Goal: Task Accomplishment & Management: Manage account settings

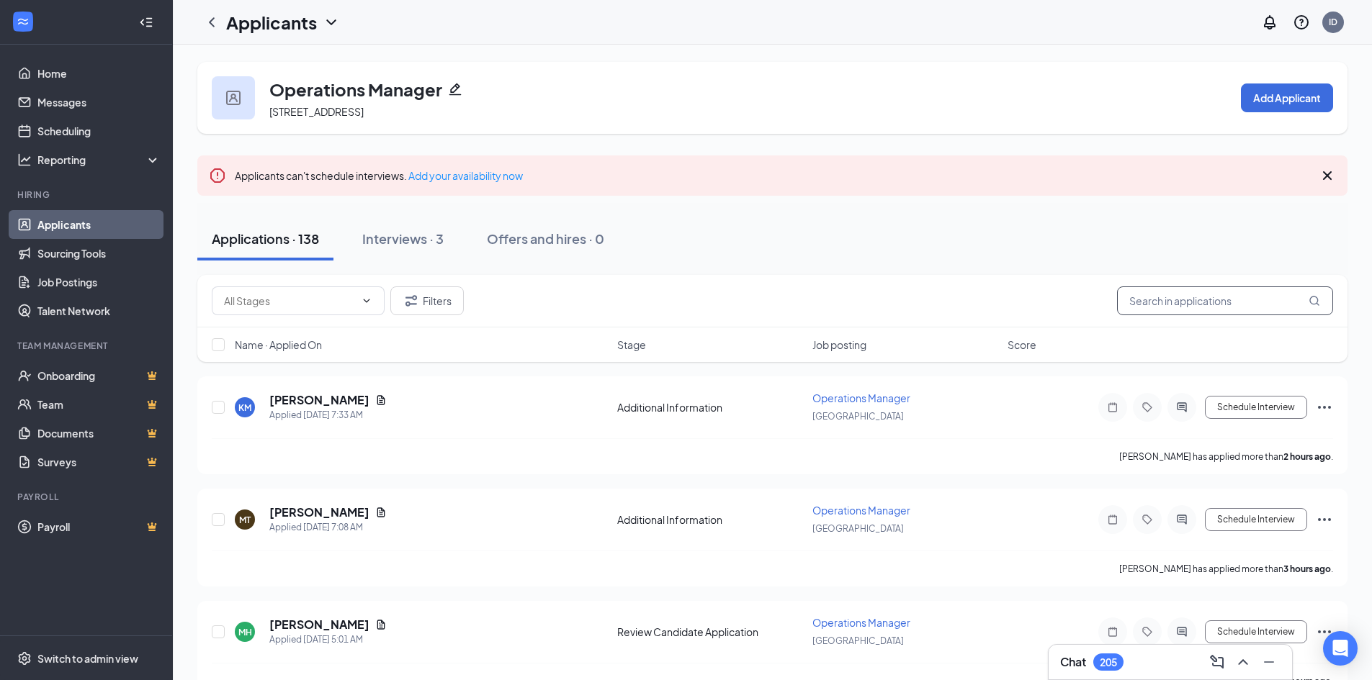
click at [1176, 299] on input "text" at bounding box center [1225, 301] width 216 height 29
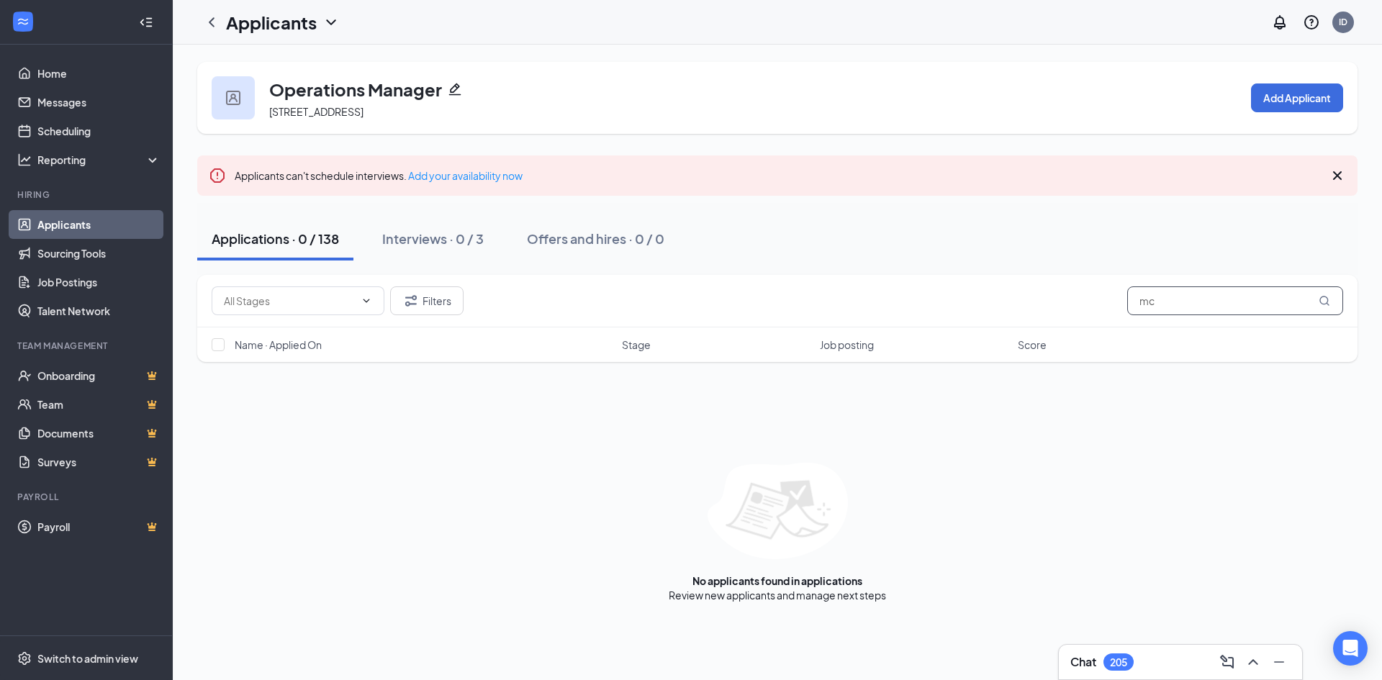
type input "m"
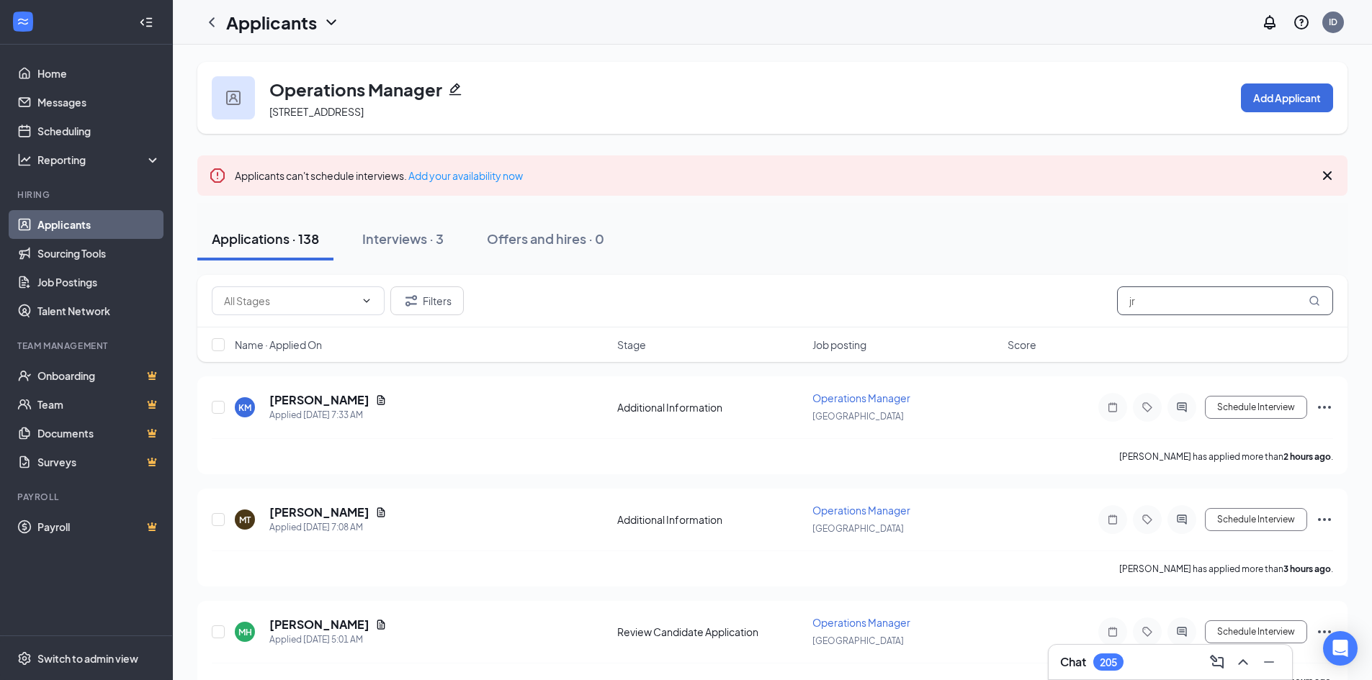
type input "jr"
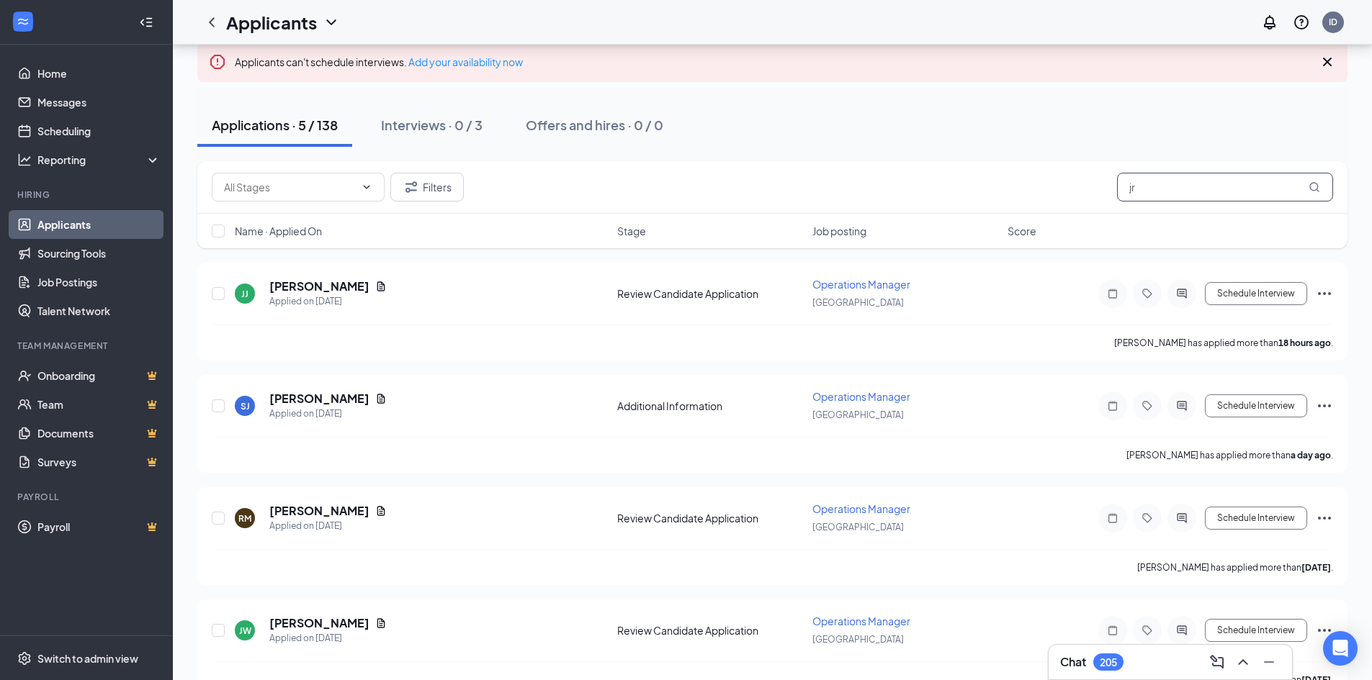
scroll to position [83, 0]
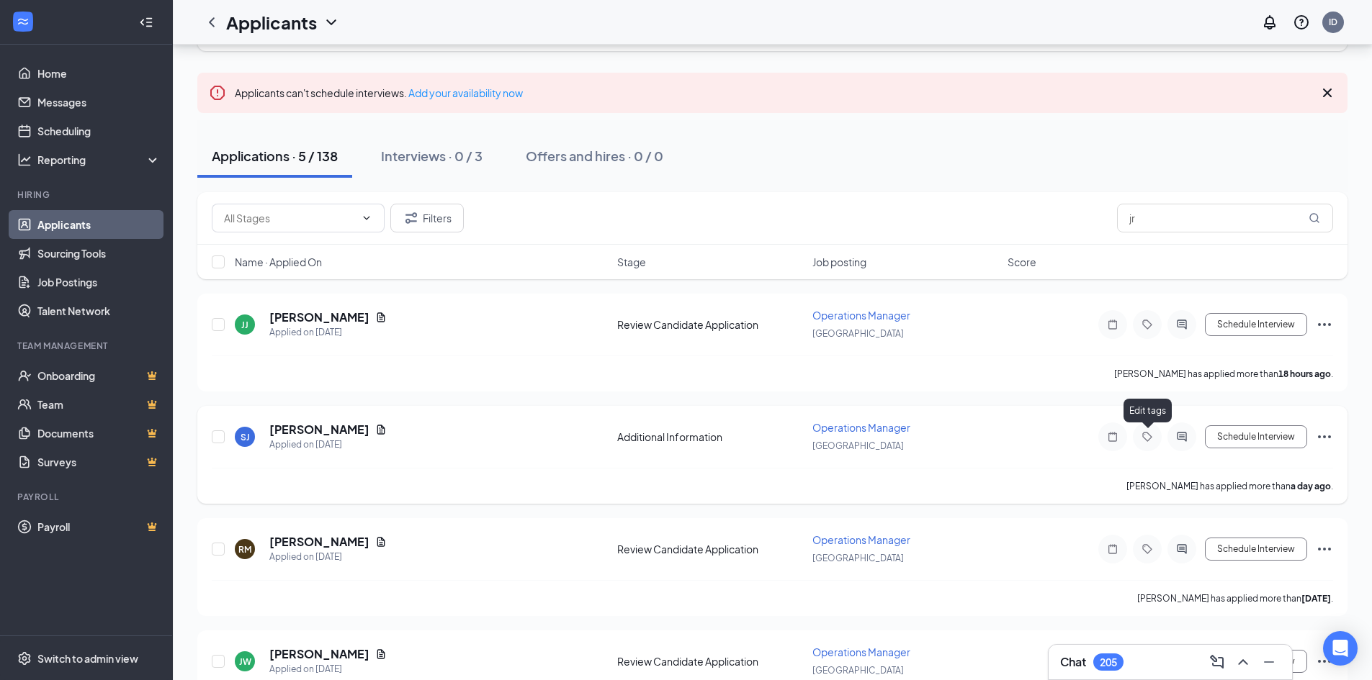
click at [1147, 438] on icon "Tag" at bounding box center [1146, 437] width 17 height 12
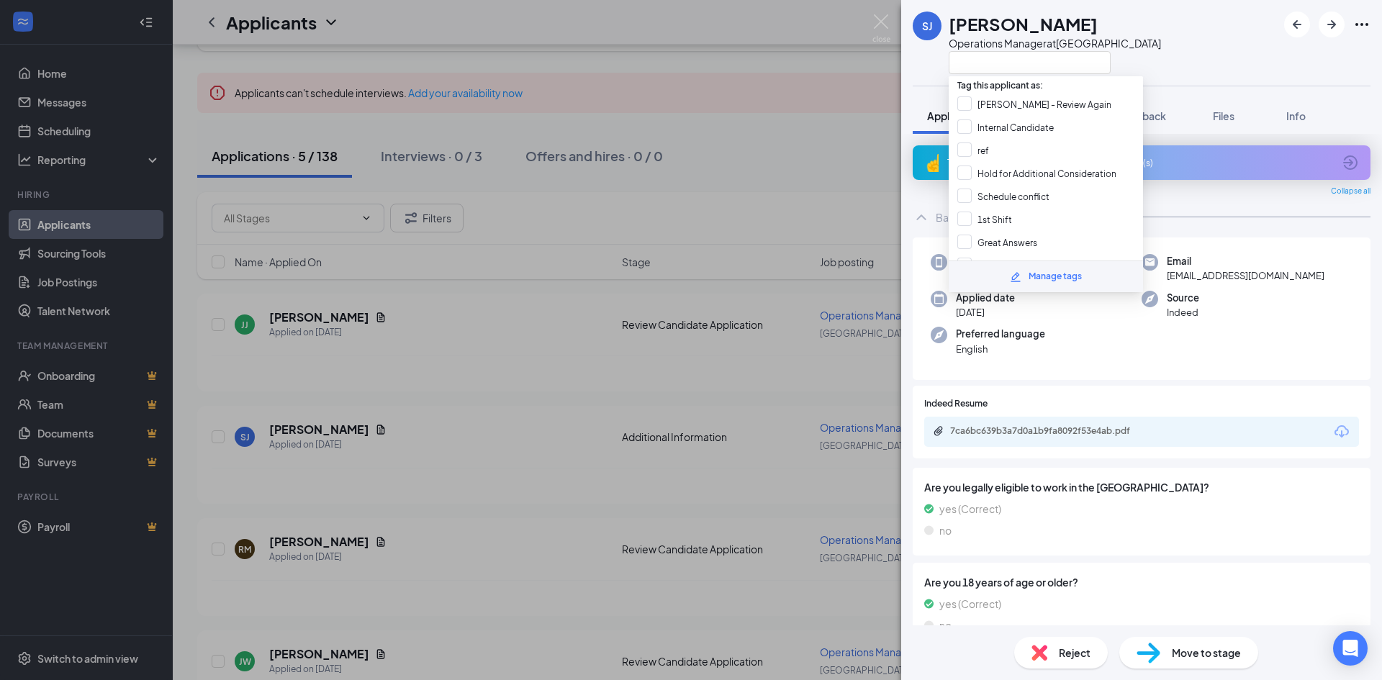
click at [1166, 36] on div "SJ [PERSON_NAME] Operations Manager at [GEOGRAPHIC_DATA]" at bounding box center [1141, 43] width 481 height 86
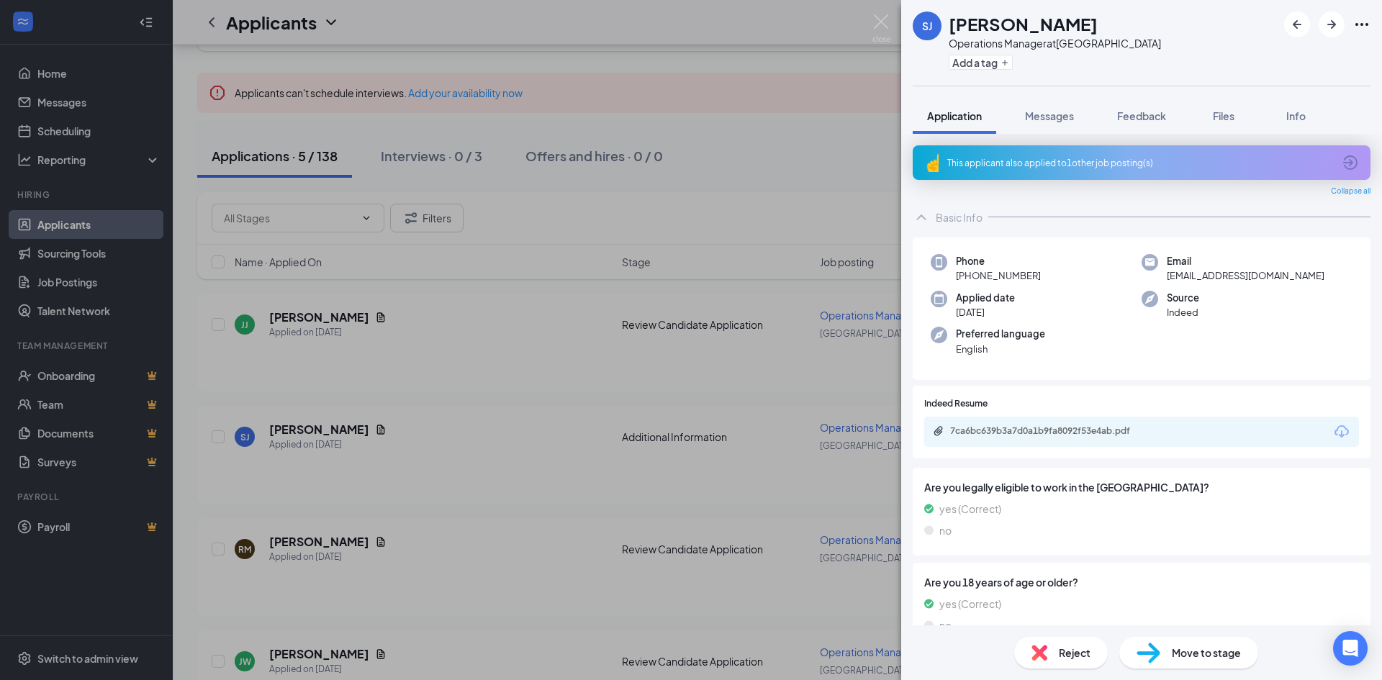
click at [1075, 664] on div "Reject" at bounding box center [1061, 653] width 94 height 32
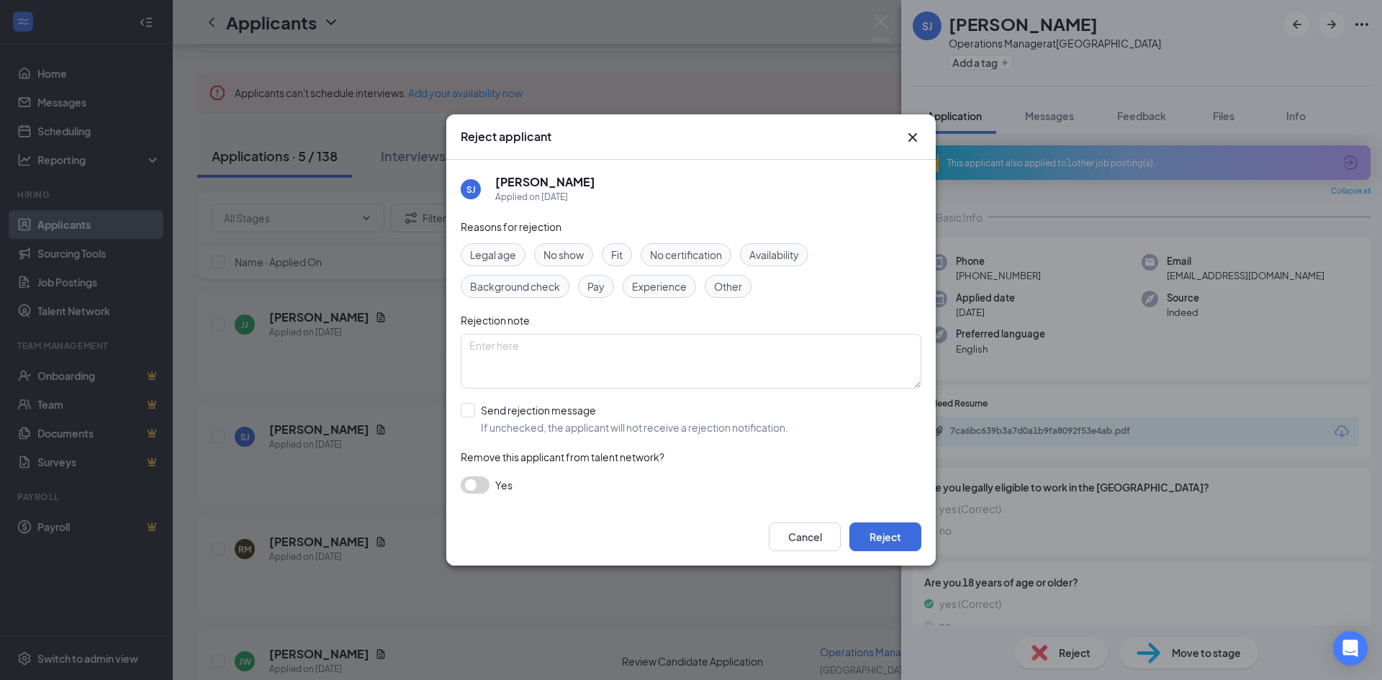
click at [641, 287] on span "Experience" at bounding box center [659, 287] width 55 height 16
click at [557, 418] on input "Send rejection message If unchecked, the applicant will not receive a rejection…" at bounding box center [625, 419] width 328 height 32
checkbox input "true"
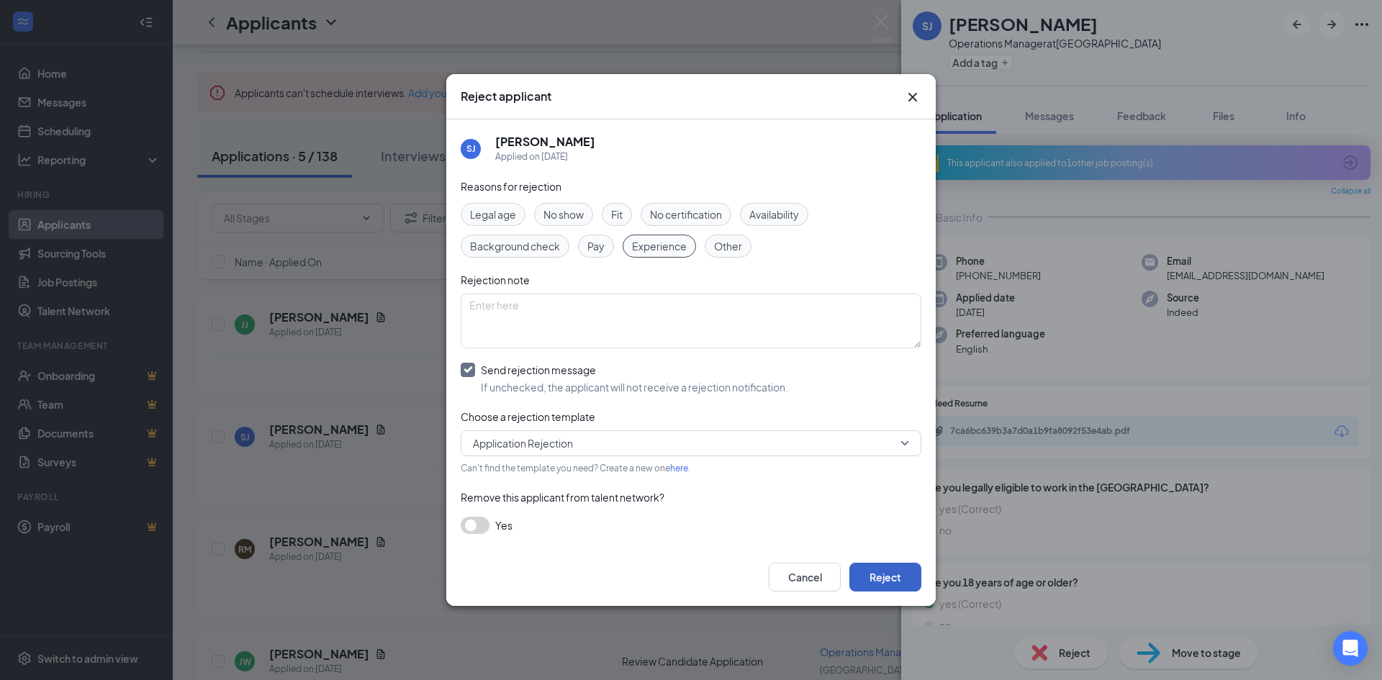
click at [883, 585] on button "Reject" at bounding box center [886, 577] width 72 height 29
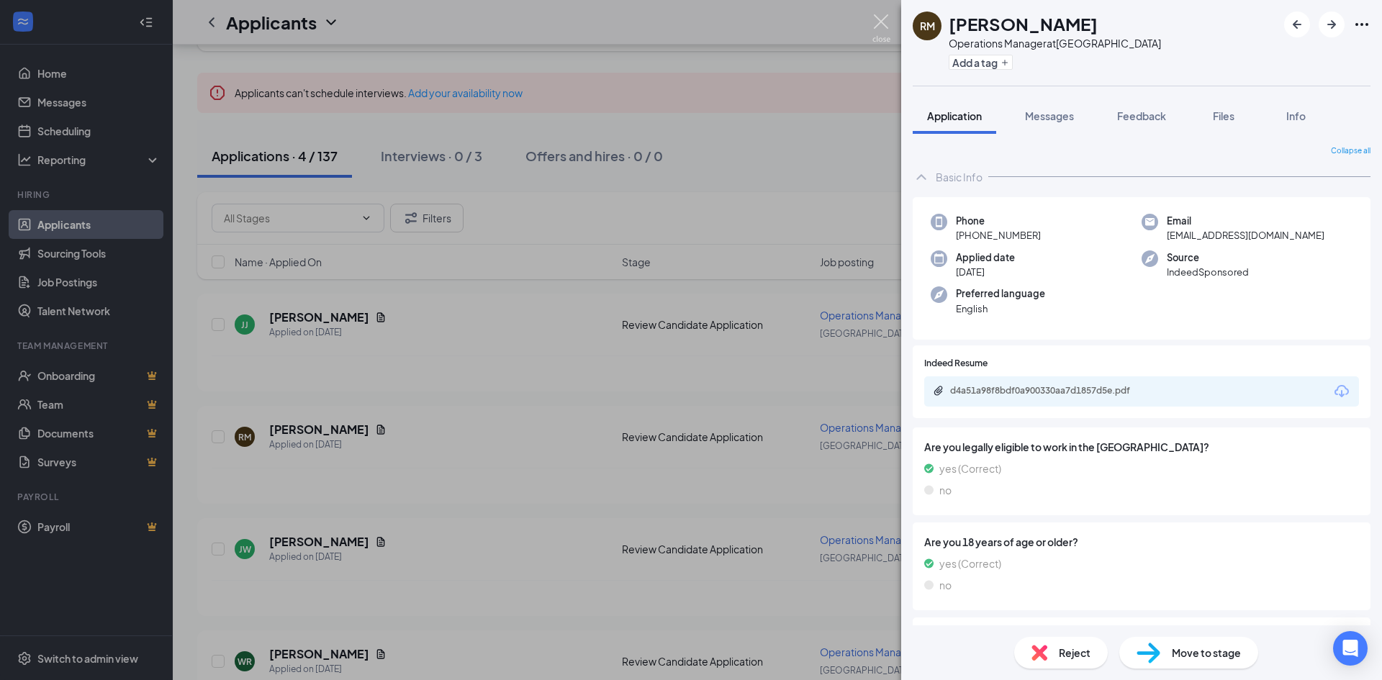
click at [883, 28] on img at bounding box center [882, 28] width 18 height 28
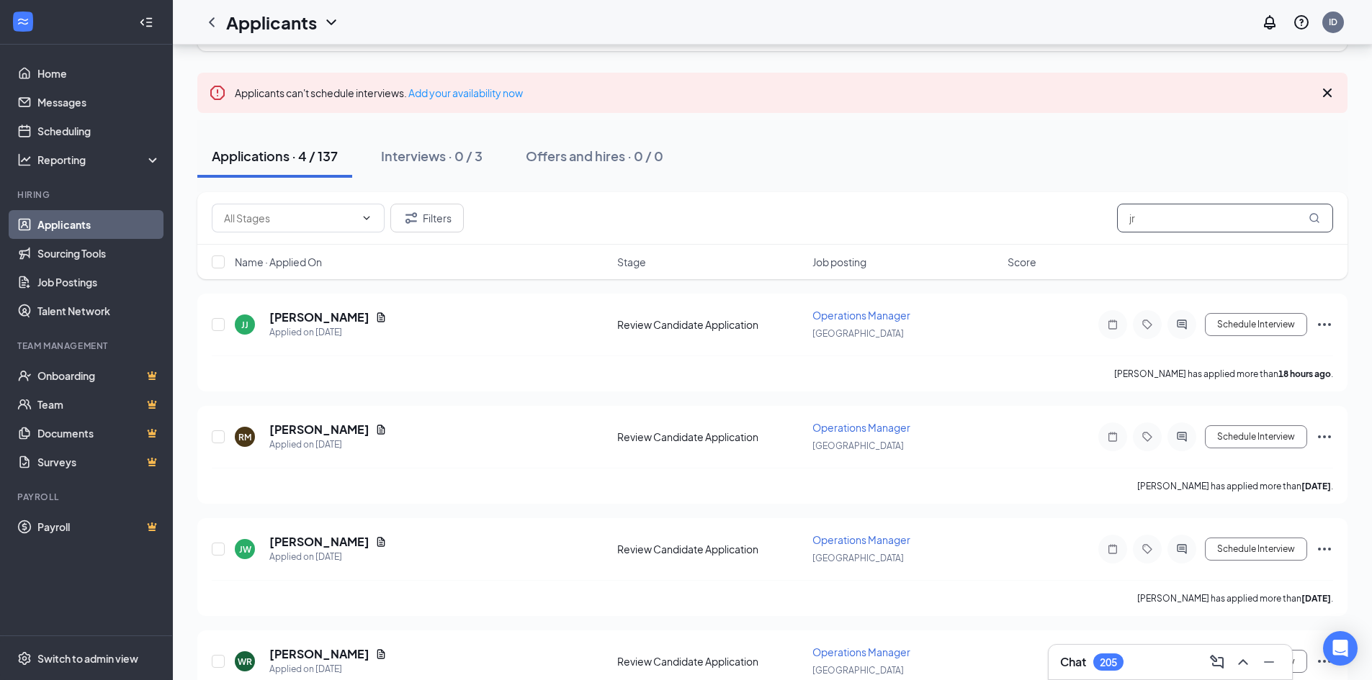
click at [1172, 216] on input "jr" at bounding box center [1225, 218] width 216 height 29
type input "j"
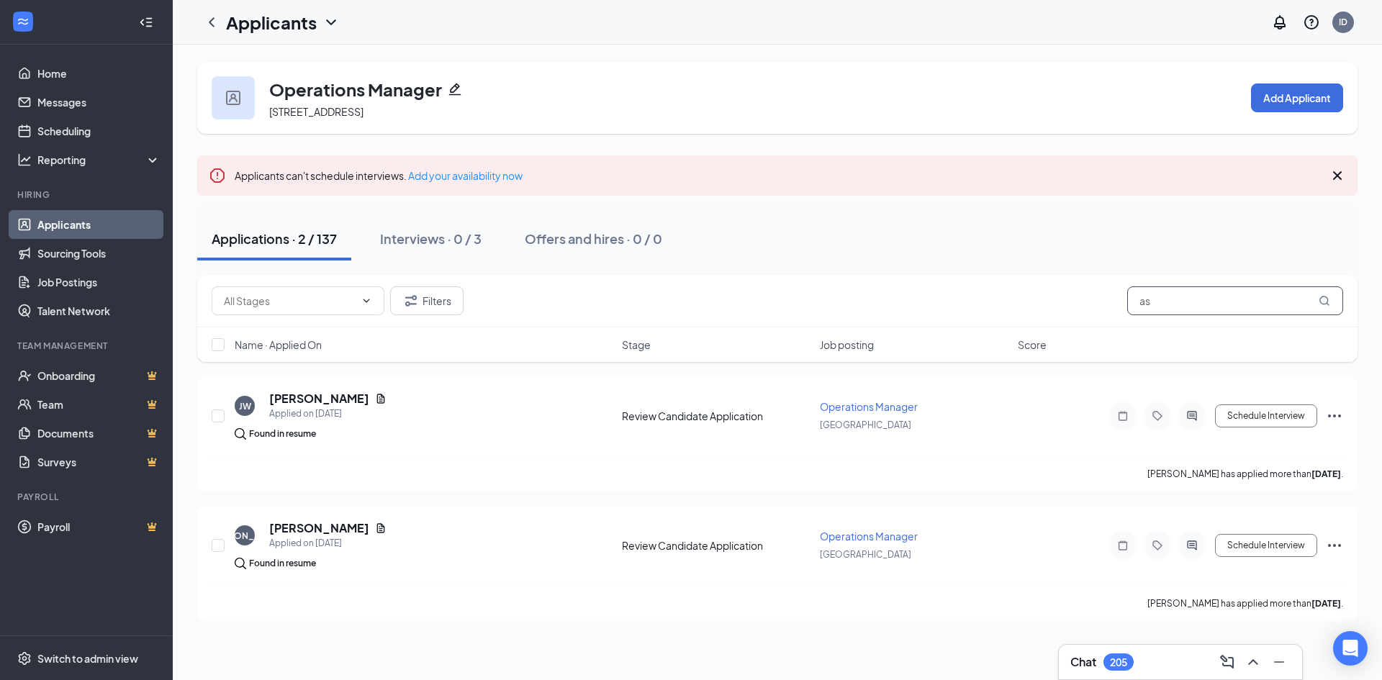
type input "a"
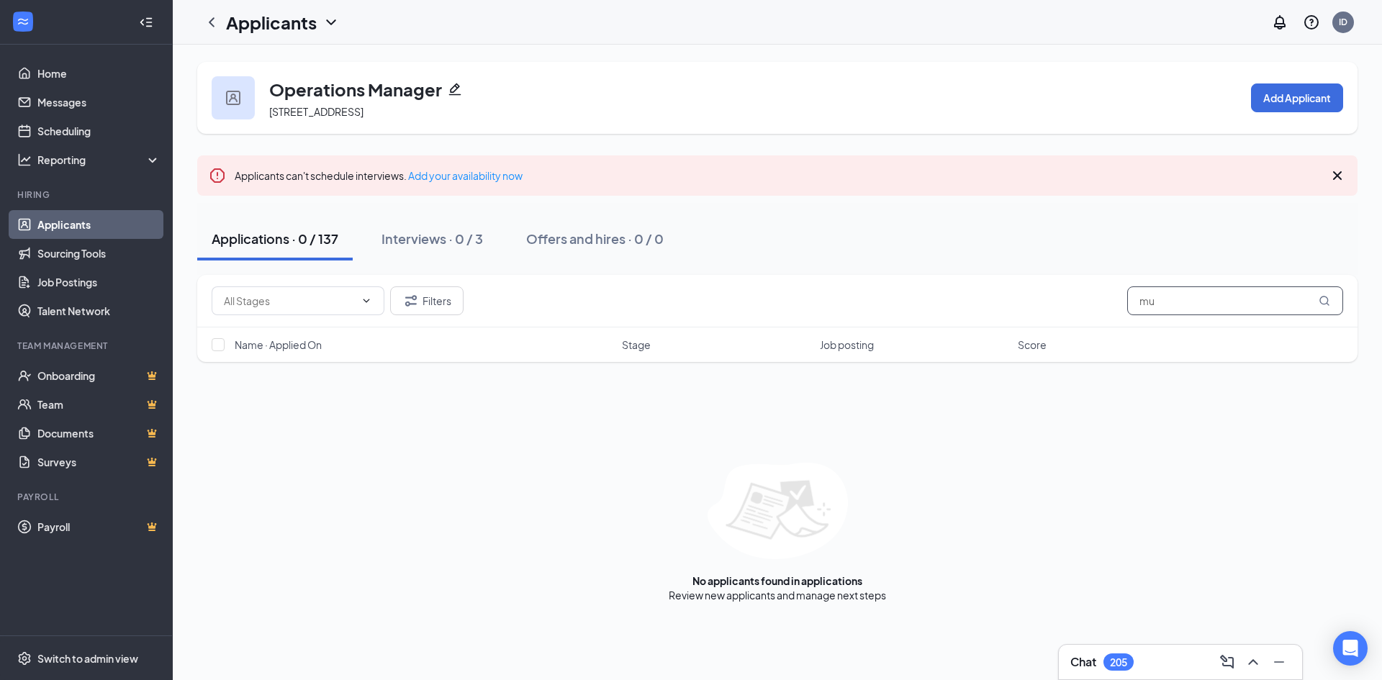
type input "m"
type input "c"
type input "[PERSON_NAME]"
drag, startPoint x: 1228, startPoint y: 293, endPoint x: 1006, endPoint y: 317, distance: 223.8
click at [1006, 317] on div "Filters [PERSON_NAME]" at bounding box center [777, 301] width 1161 height 53
